Goal: Information Seeking & Learning: Find specific fact

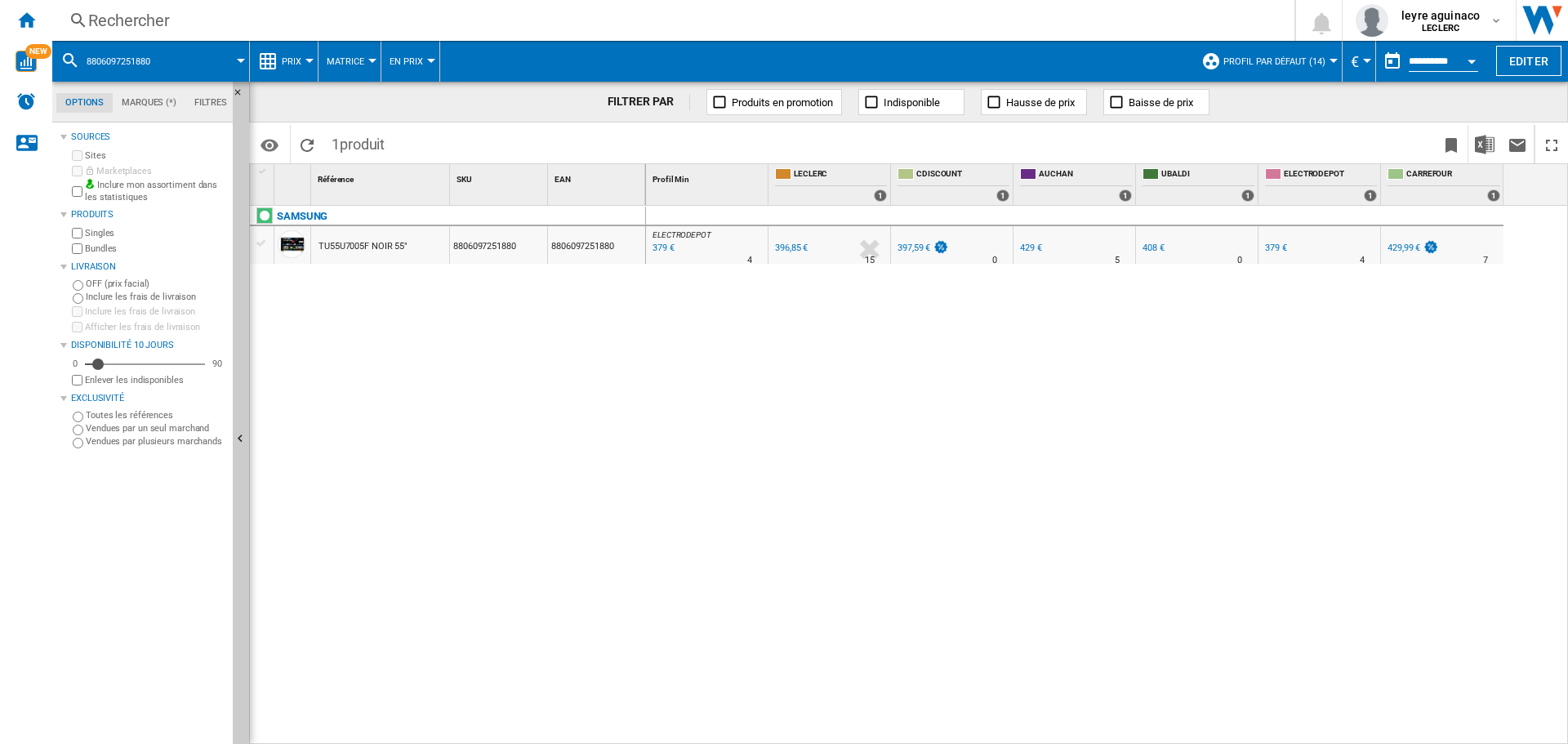
click at [401, 13] on div "Rechercher" at bounding box center [670, 20] width 1164 height 23
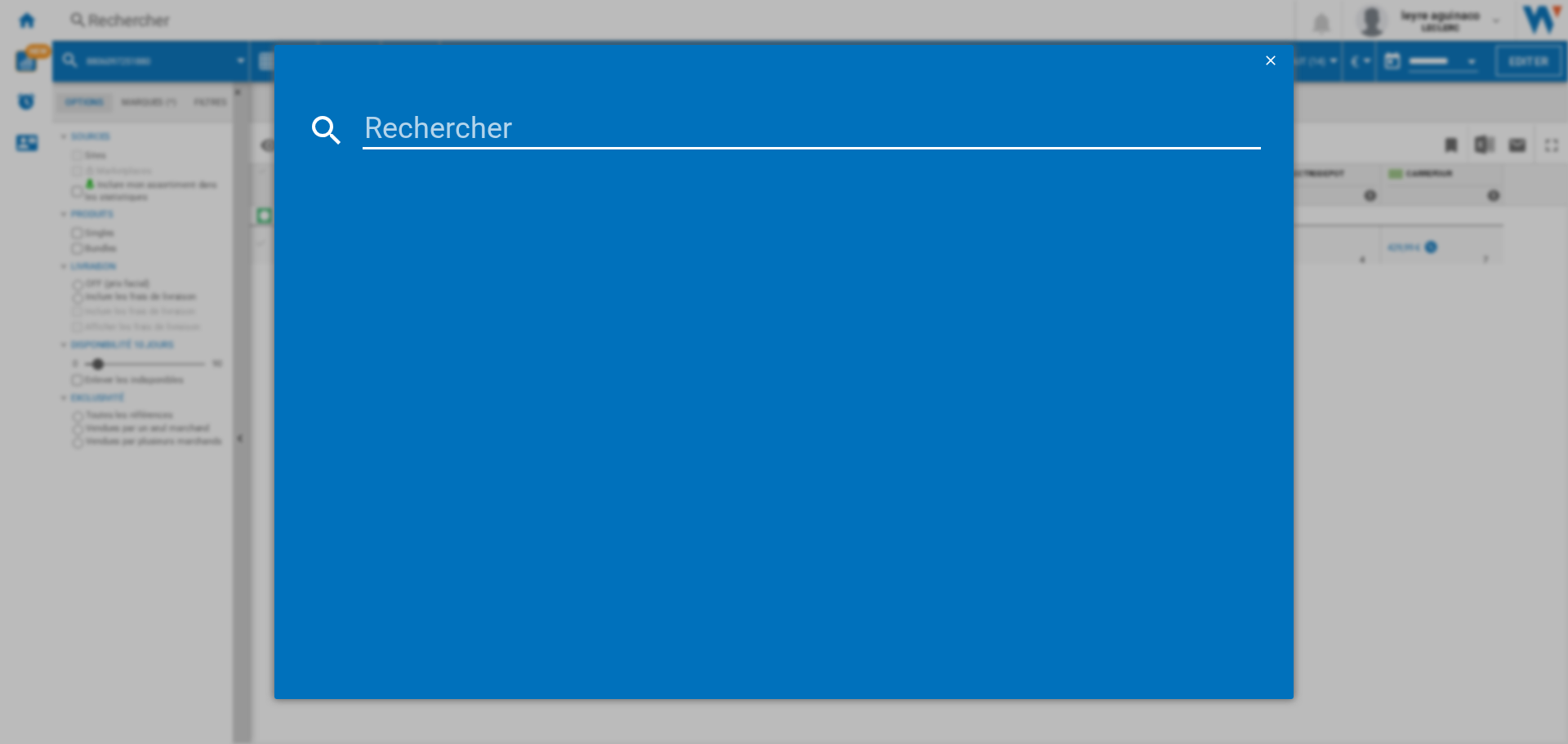
click at [730, 131] on input at bounding box center [812, 129] width 898 height 39
type input "32s4k"
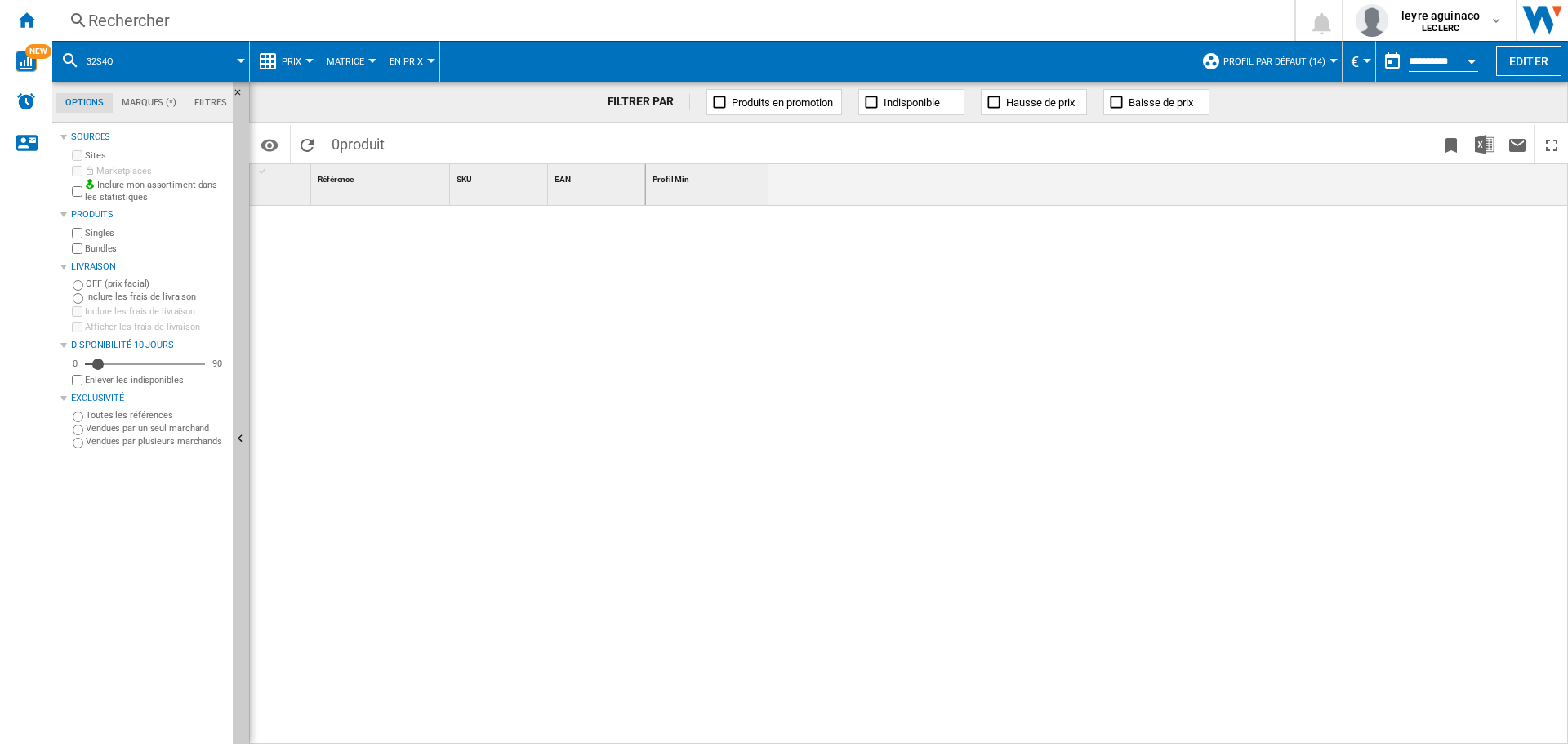
click at [809, 36] on div "Rechercher Rechercher 0 leyre aguinaco LECLERC LECLERC Mes paramètres Se déconn…" at bounding box center [810, 21] width 1516 height 41
click at [808, 22] on div "Rechercher" at bounding box center [670, 20] width 1164 height 23
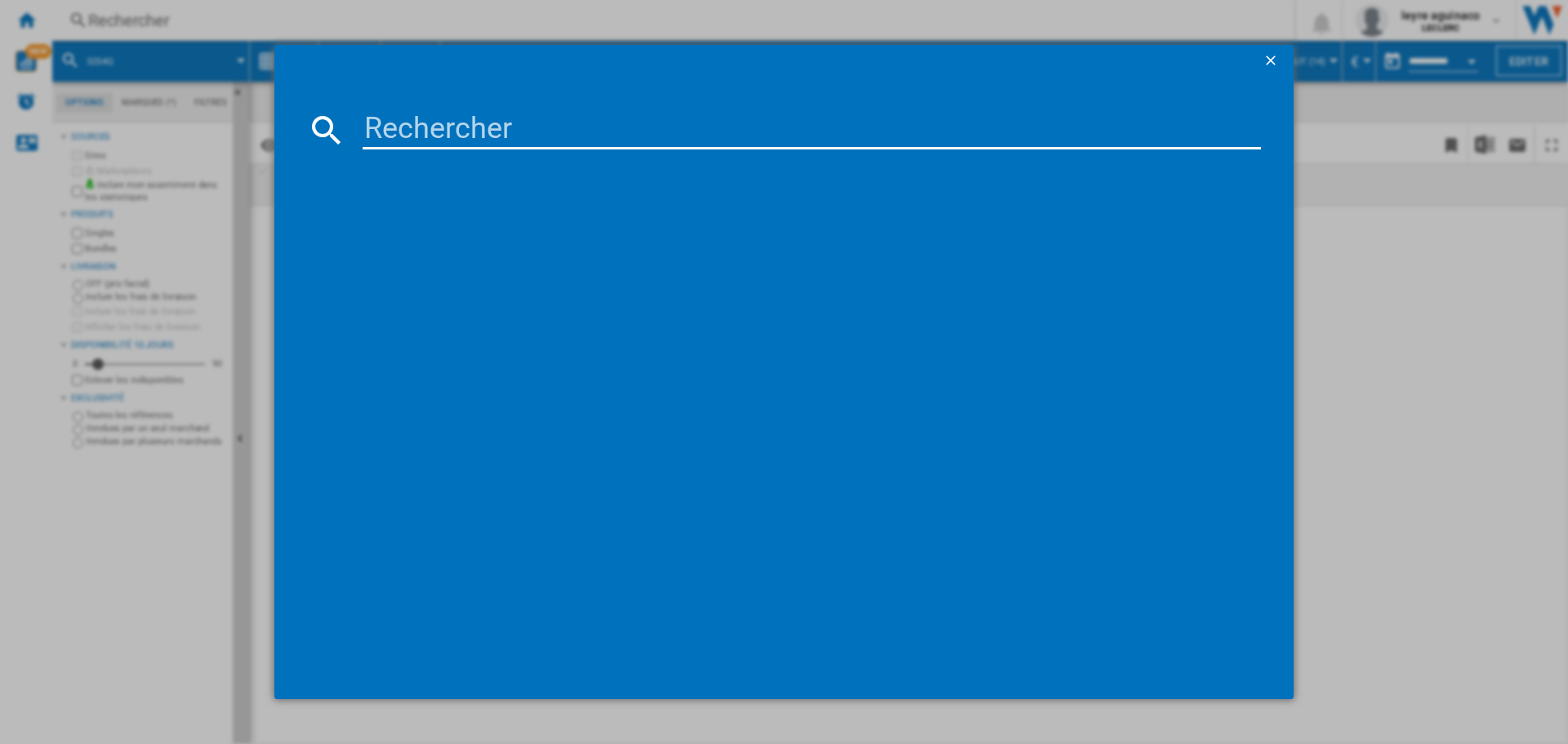
drag, startPoint x: 771, startPoint y: 129, endPoint x: 834, endPoint y: 128, distance: 63.0
click at [806, 130] on input at bounding box center [812, 129] width 898 height 39
type input "[CREDIT_CARD_NUMBER]"
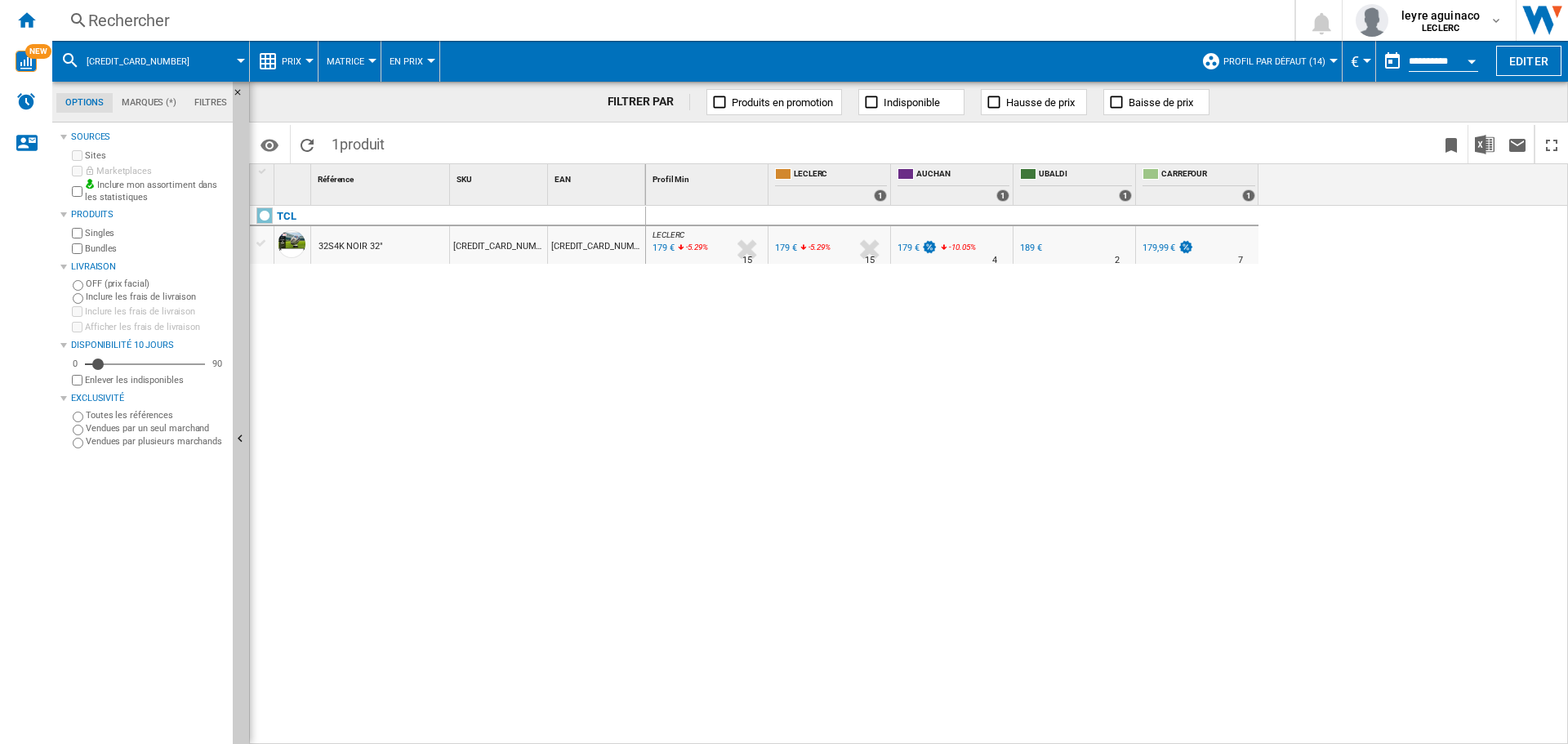
click at [564, 24] on div "Rechercher" at bounding box center [670, 20] width 1164 height 23
